Goal: Task Accomplishment & Management: Complete application form

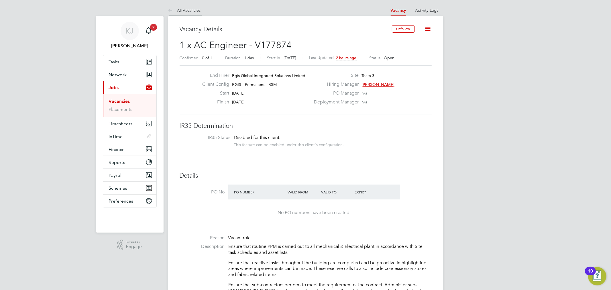
click at [185, 7] on li "All Vacancies" at bounding box center [184, 10] width 33 height 11
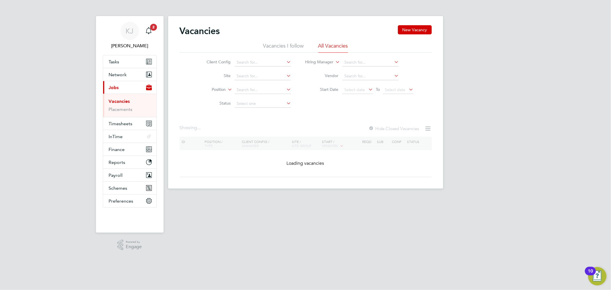
click at [282, 48] on li "Vacancies I follow" at bounding box center [283, 47] width 41 height 10
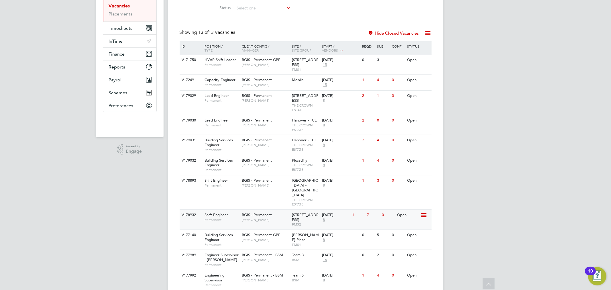
scroll to position [127, 0]
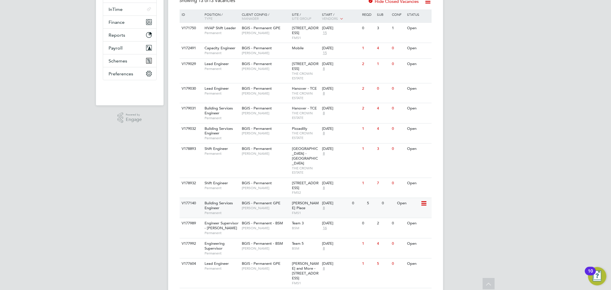
click at [262, 206] on span "Jasmin Padmore" at bounding box center [265, 208] width 47 height 5
click at [296, 138] on span "THE CROWN ESTATE" at bounding box center [305, 135] width 27 height 9
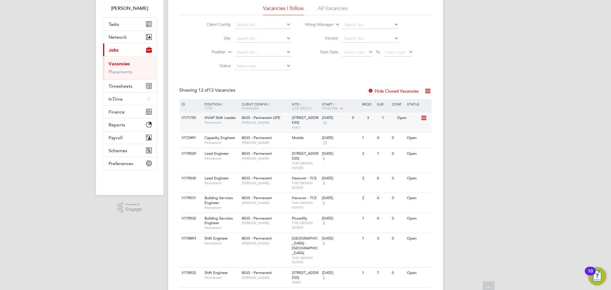
scroll to position [0, 0]
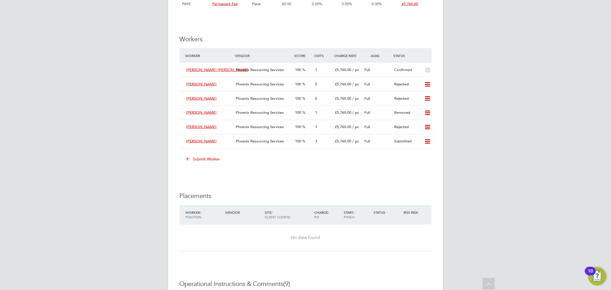
click at [216, 160] on button "Submit Worker" at bounding box center [203, 158] width 43 height 9
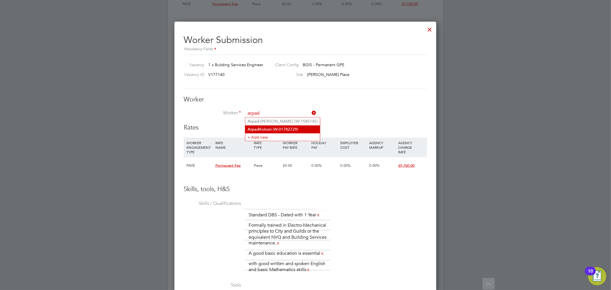
click at [292, 129] on li "Arpad Kolozsi (W-01782729)" at bounding box center [282, 129] width 75 height 8
type input "Arpad Kolozsi (W-01782729)"
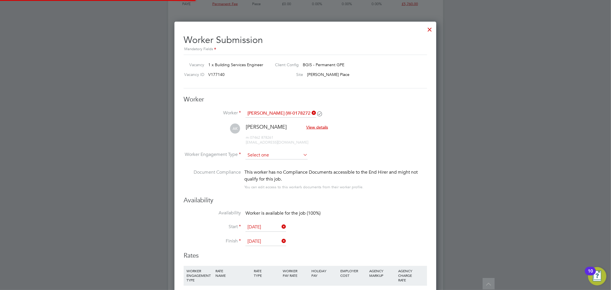
click at [275, 152] on input at bounding box center [276, 155] width 62 height 9
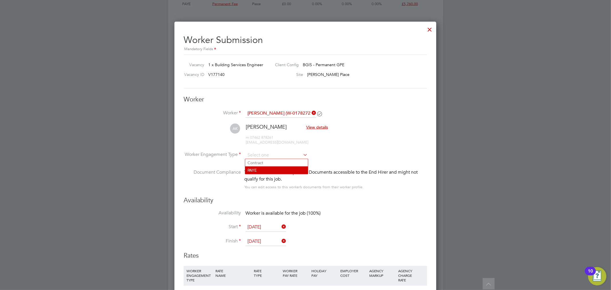
click at [268, 167] on li "PAYE" at bounding box center [276, 169] width 63 height 7
type input "PAYE"
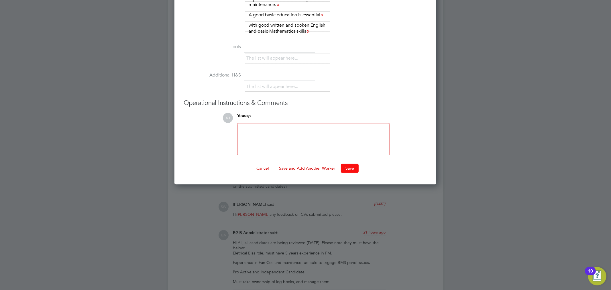
click at [354, 168] on button "Save" at bounding box center [350, 168] width 18 height 9
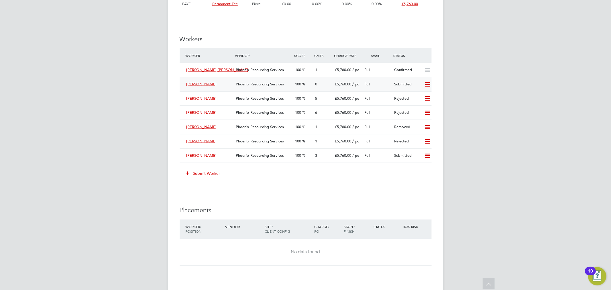
click at [277, 82] on span "Phoenix Resourcing Services" at bounding box center [260, 84] width 48 height 5
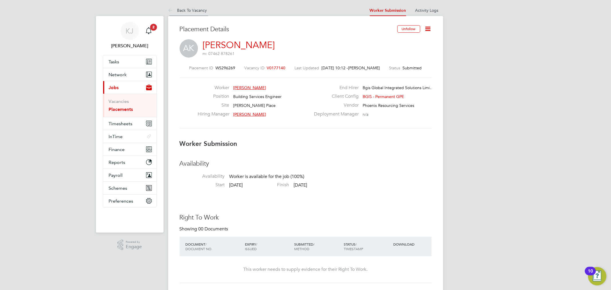
click at [170, 7] on icon at bounding box center [171, 10] width 7 height 7
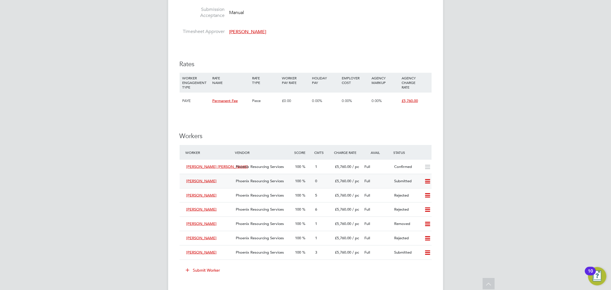
click at [307, 187] on div "Arpad Kolozsi Phoenix Resourcing Services 100 0 £5,760.00 / pc Full Submitted" at bounding box center [306, 181] width 252 height 14
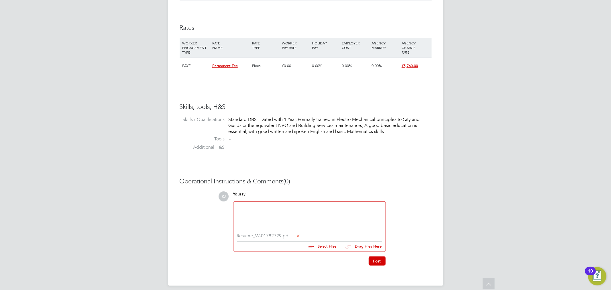
click at [290, 221] on div at bounding box center [309, 217] width 145 height 25
click at [297, 196] on div "You say:" at bounding box center [309, 196] width 153 height 10
click at [300, 213] on div at bounding box center [309, 217] width 145 height 25
paste div
click at [244, 207] on b "83% and 77%" at bounding box center [250, 207] width 26 height 5
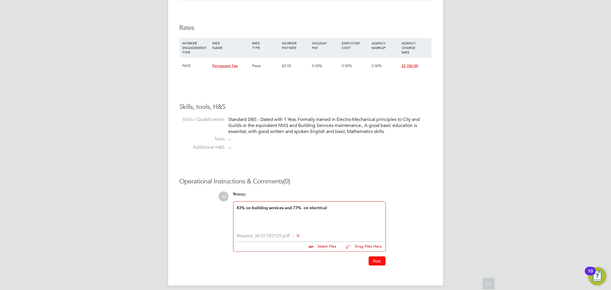
click at [376, 262] on button "Post" at bounding box center [377, 260] width 17 height 9
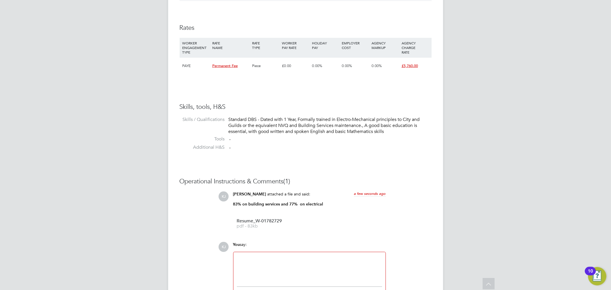
scroll to position [425, 0]
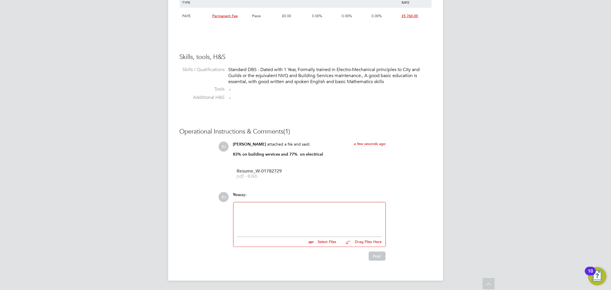
click at [288, 228] on div at bounding box center [309, 218] width 145 height 25
click at [324, 242] on input "file" at bounding box center [339, 241] width 86 height 8
type input "C:\fakepath\Arpad lvl 3.jpg"
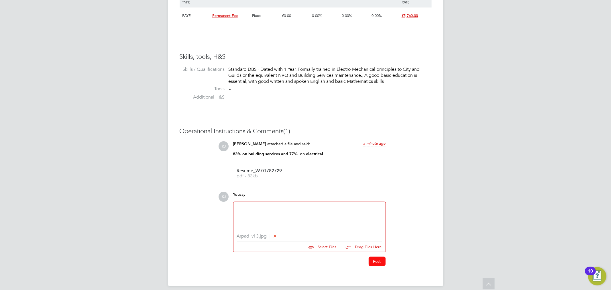
click at [371, 258] on button "Post" at bounding box center [377, 261] width 17 height 9
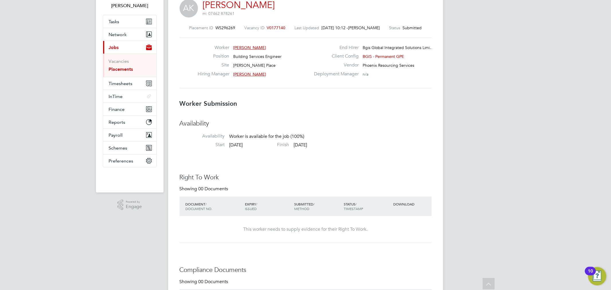
scroll to position [0, 0]
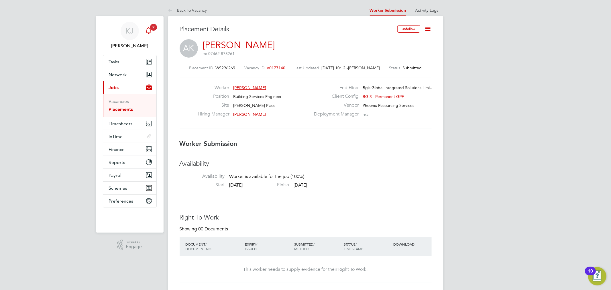
click at [152, 31] on div "Main navigation" at bounding box center [148, 30] width 11 height 11
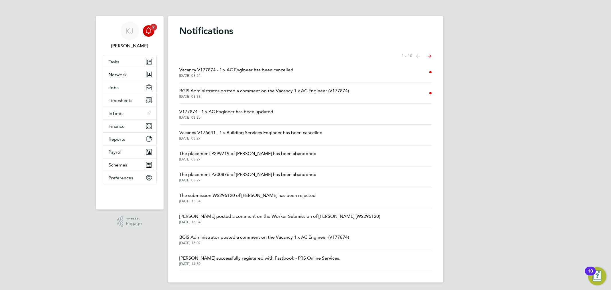
click at [218, 95] on span "27 Aug 2025, 08:38" at bounding box center [265, 96] width 170 height 5
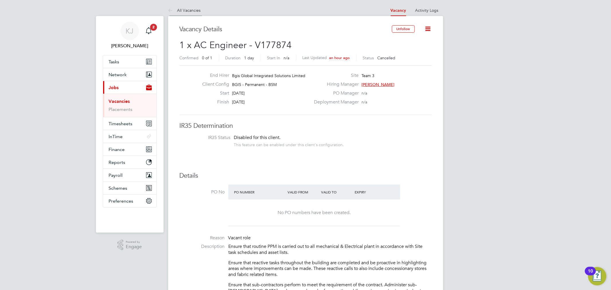
click at [185, 11] on link "All Vacancies" at bounding box center [184, 10] width 33 height 5
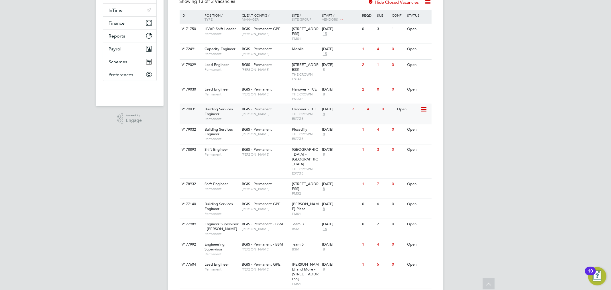
scroll to position [157, 0]
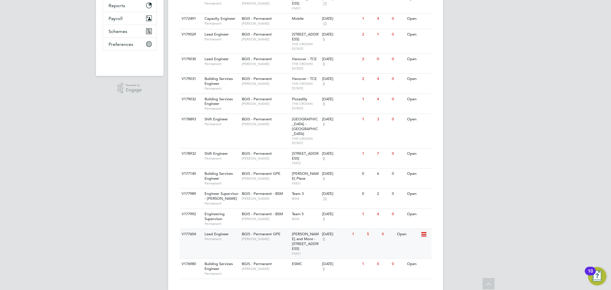
click at [267, 231] on span "BGIS - Permanent GPE" at bounding box center [261, 233] width 39 height 5
click at [196, 150] on div "V178932" at bounding box center [190, 153] width 20 height 11
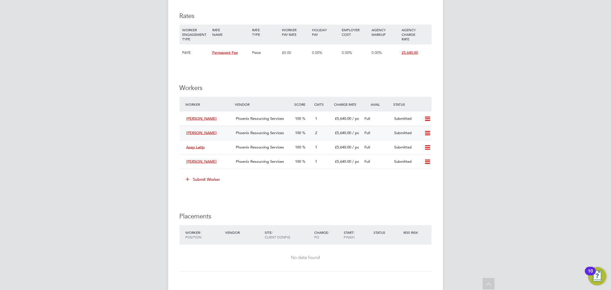
click at [253, 133] on span "Phoenix Resourcing Services" at bounding box center [260, 132] width 48 height 5
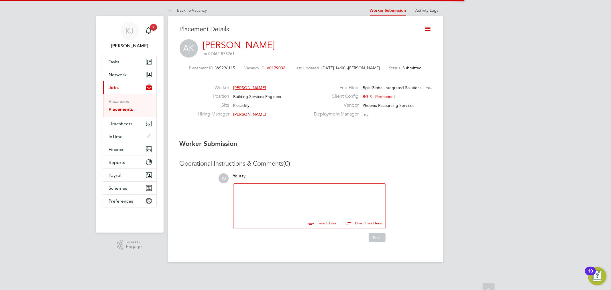
scroll to position [6, 32]
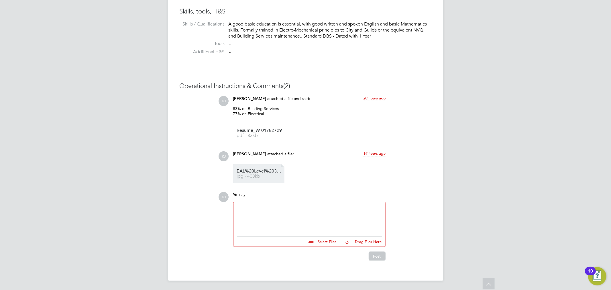
click at [264, 173] on link "EAL%20Level%203%20Advanced%20Diploma%20in%20Electrical%20Installations jpg - 40…" at bounding box center [260, 173] width 46 height 9
click at [260, 164] on li "EAL%20Level%203%20Advanced%20Diploma%20in%20Electrical%20Installations jpg - 40…" at bounding box center [258, 173] width 51 height 19
click at [259, 169] on span "EAL%20Level%203%20Advanced%20Diploma%20in%20Electrical%20Installations" at bounding box center [260, 171] width 46 height 4
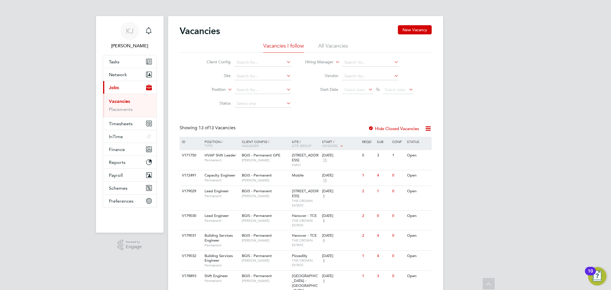
scroll to position [157, 0]
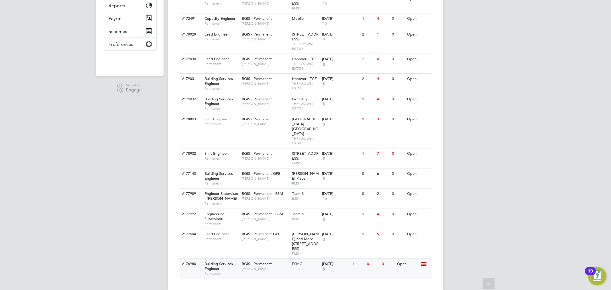
click at [223, 271] on span "Permanent" at bounding box center [222, 273] width 34 height 5
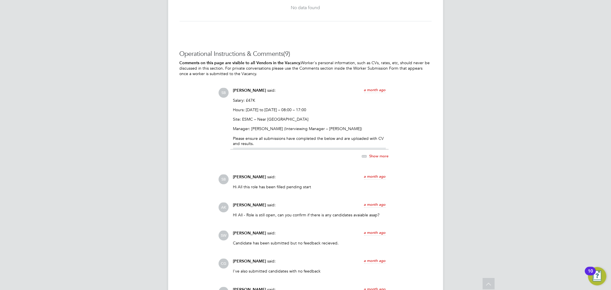
scroll to position [1050, 0]
